Goal: Transaction & Acquisition: Purchase product/service

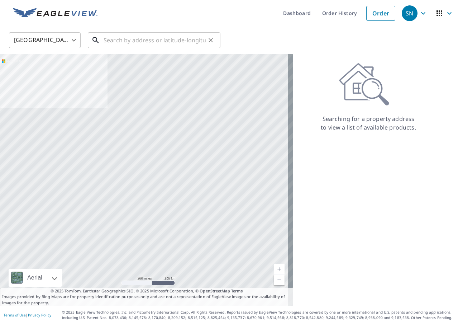
click at [133, 43] on input "text" at bounding box center [155, 40] width 102 height 20
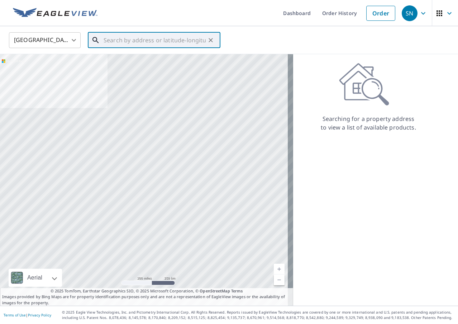
paste input "303 Easy St Sublette, KS 67877"
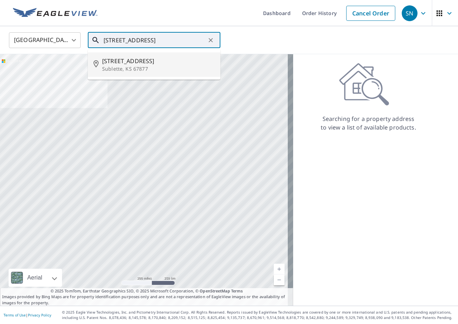
click at [124, 70] on p "Sublette, KS 67877" at bounding box center [158, 68] width 113 height 7
type input "303 S Easy St Sublette, KS 67877"
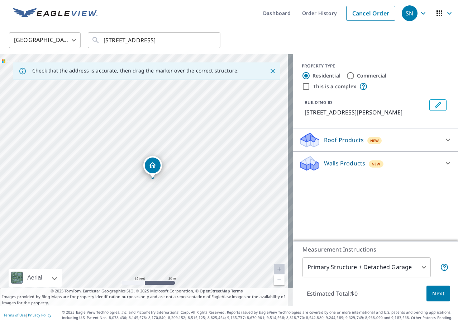
click at [418, 267] on body "SN SN Dashboard Order History Cancel Order SN United States US ​ 303 S Easy St …" at bounding box center [229, 162] width 458 height 324
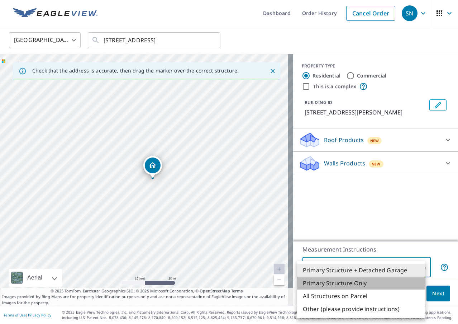
click at [358, 282] on li "Primary Structure Only" at bounding box center [361, 282] width 128 height 13
type input "2"
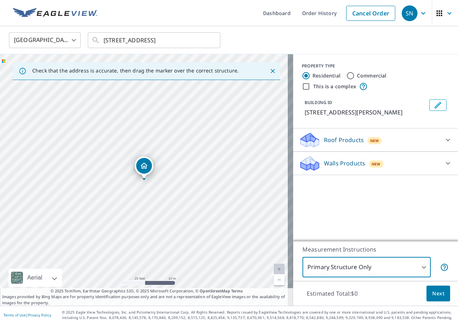
click at [438, 294] on span "Next" at bounding box center [438, 293] width 12 height 9
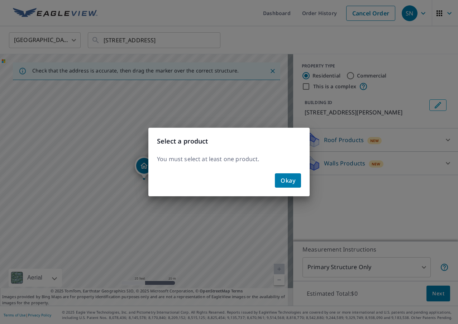
click at [293, 180] on span "Okay" at bounding box center [288, 180] width 15 height 10
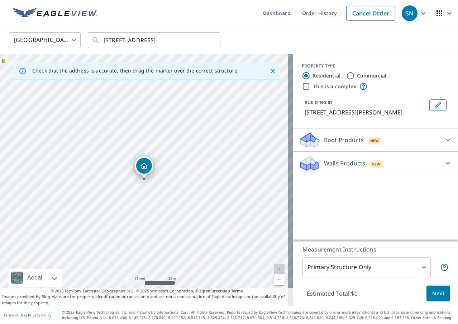
click at [415, 138] on div "Roof Products New" at bounding box center [369, 140] width 140 height 17
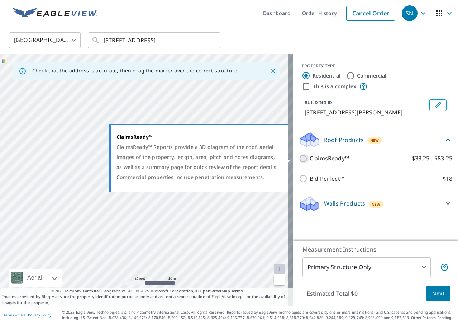
click at [299, 158] on input "ClaimsReady™ $33.25 - $83.25" at bounding box center [304, 158] width 11 height 9
checkbox input "true"
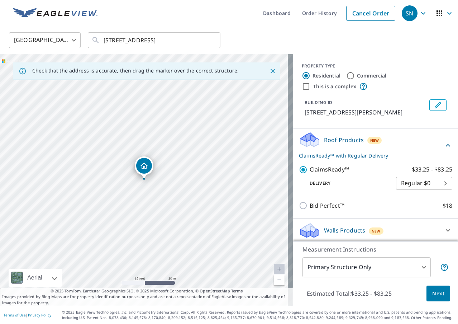
click at [432, 294] on span "Next" at bounding box center [438, 293] width 12 height 9
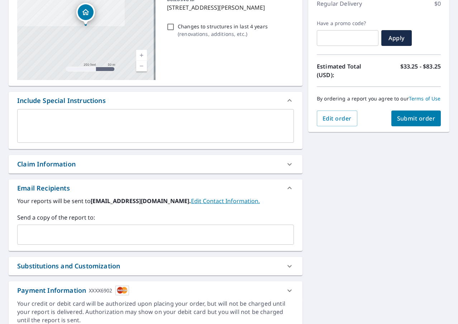
scroll to position [108, 0]
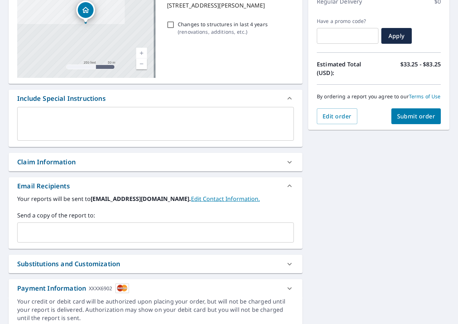
click at [67, 163] on div "Claim Information" at bounding box center [46, 162] width 58 height 10
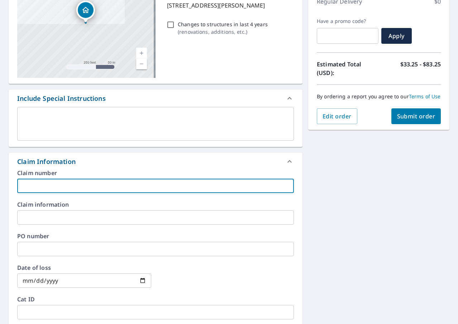
click at [113, 186] on input "text" at bounding box center [155, 185] width 277 height 14
paste input "B170622P00"
type input "B170622P00"
click at [54, 218] on input "text" at bounding box center [155, 217] width 277 height 14
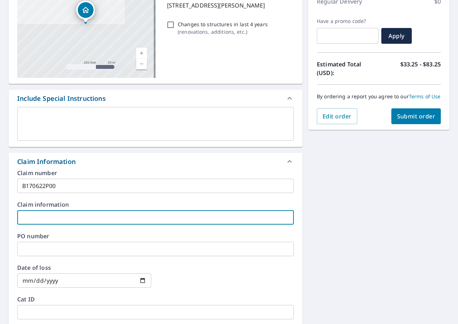
paste input "Job ID 3638291"
drag, startPoint x: 20, startPoint y: 218, endPoint x: 4, endPoint y: 225, distance: 18.0
click at [18, 218] on input "Job ID 3638291" at bounding box center [155, 217] width 277 height 14
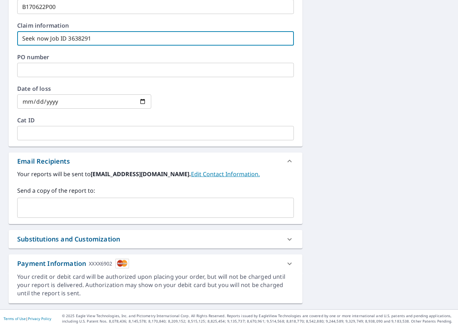
scroll to position [287, 0]
type input "Seek now Job ID 3638291"
click at [70, 204] on input "text" at bounding box center [149, 207] width 259 height 14
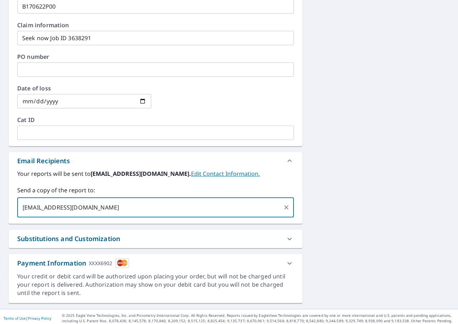
type input "jsmith06@seeknow.com"
type input "amarshall@seek-now.com"
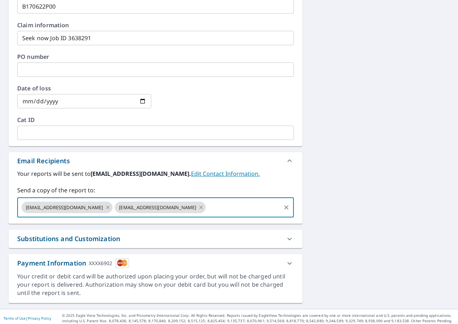
click at [198, 210] on icon at bounding box center [201, 207] width 6 height 8
click at [105, 206] on icon at bounding box center [108, 207] width 6 height 8
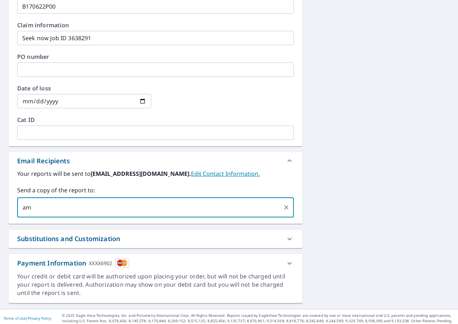
type input "a"
type input "jsmith06@seek-now.com"
type input "amarshall01@seek-now.com"
click at [229, 206] on input "amarshall01@seek-now.com" at bounding box center [197, 207] width 166 height 14
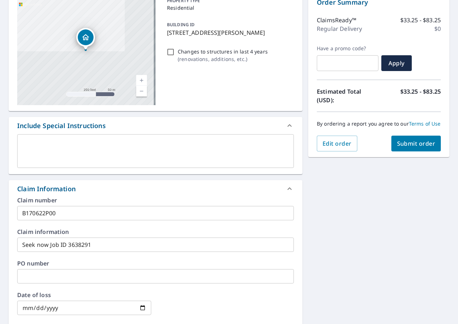
scroll to position [39, 0]
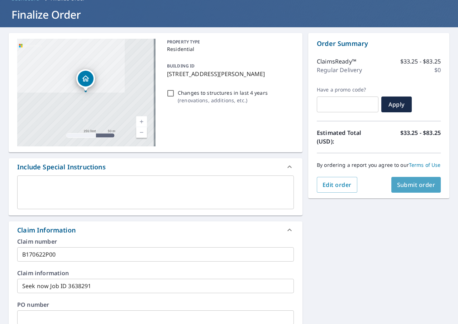
click at [403, 189] on span "Submit order" at bounding box center [416, 185] width 38 height 8
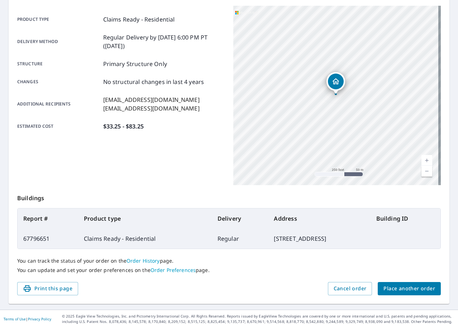
scroll to position [98, 0]
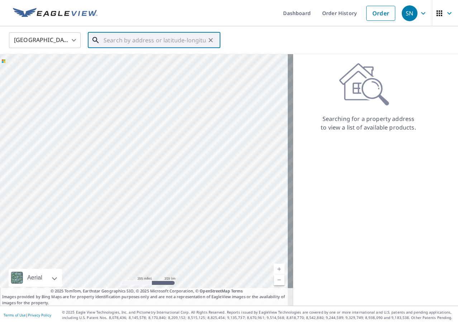
paste input "[STREET_ADDRESS]"
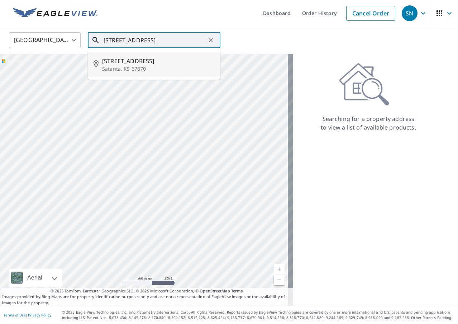
type input "[STREET_ADDRESS]"
